Goal: Information Seeking & Learning: Learn about a topic

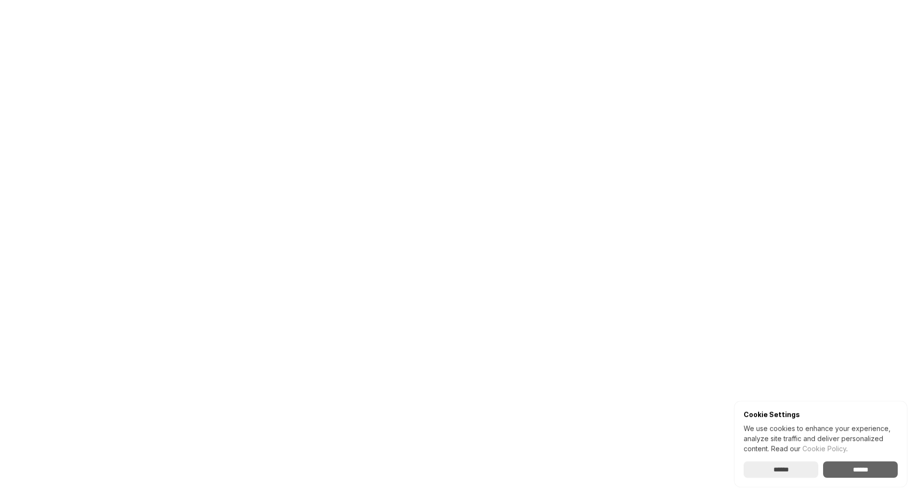
click at [852, 471] on input "******" at bounding box center [860, 470] width 75 height 16
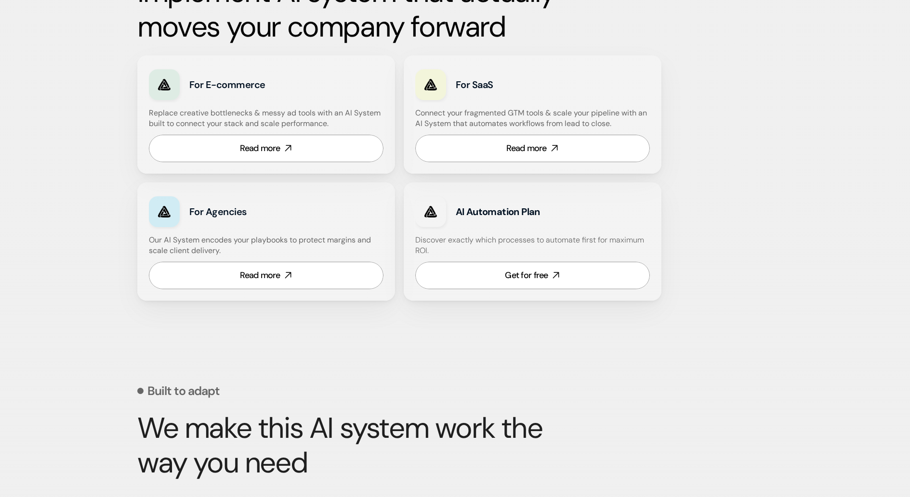
scroll to position [569, 0]
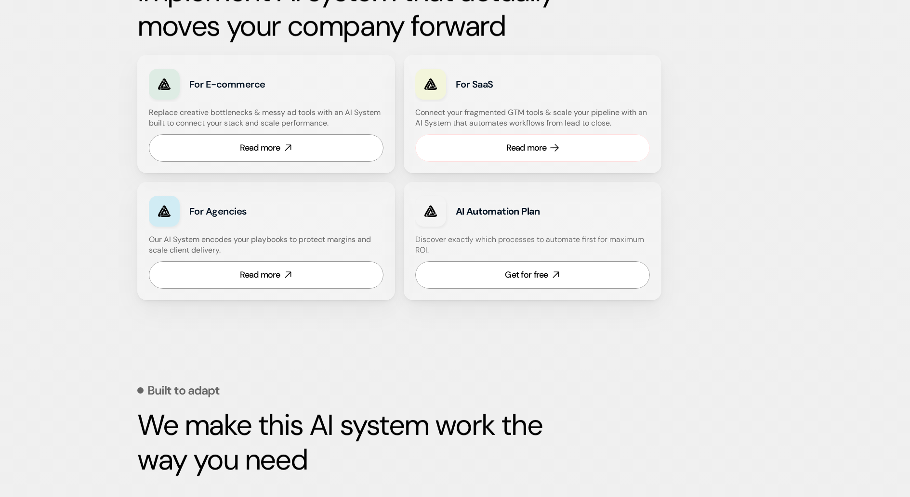
click at [573, 146] on link "Read more" at bounding box center [532, 147] width 235 height 27
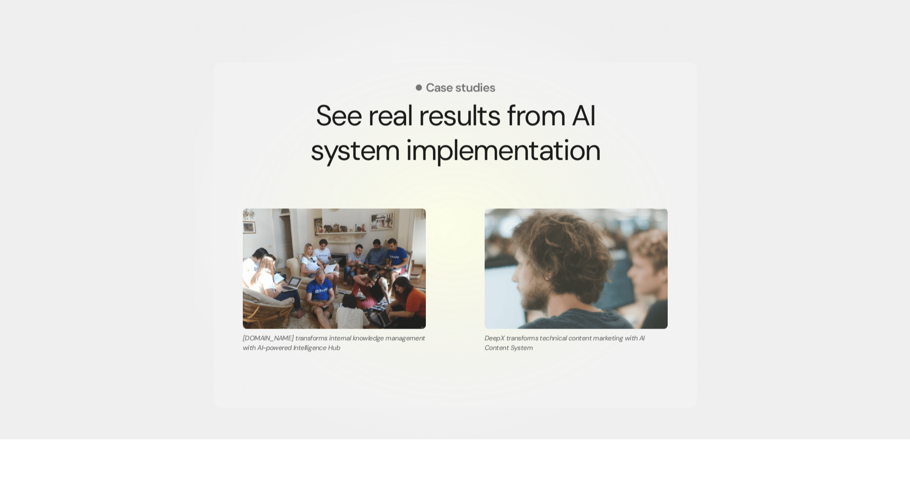
scroll to position [1666, 0]
